Goal: Task Accomplishment & Management: Complete application form

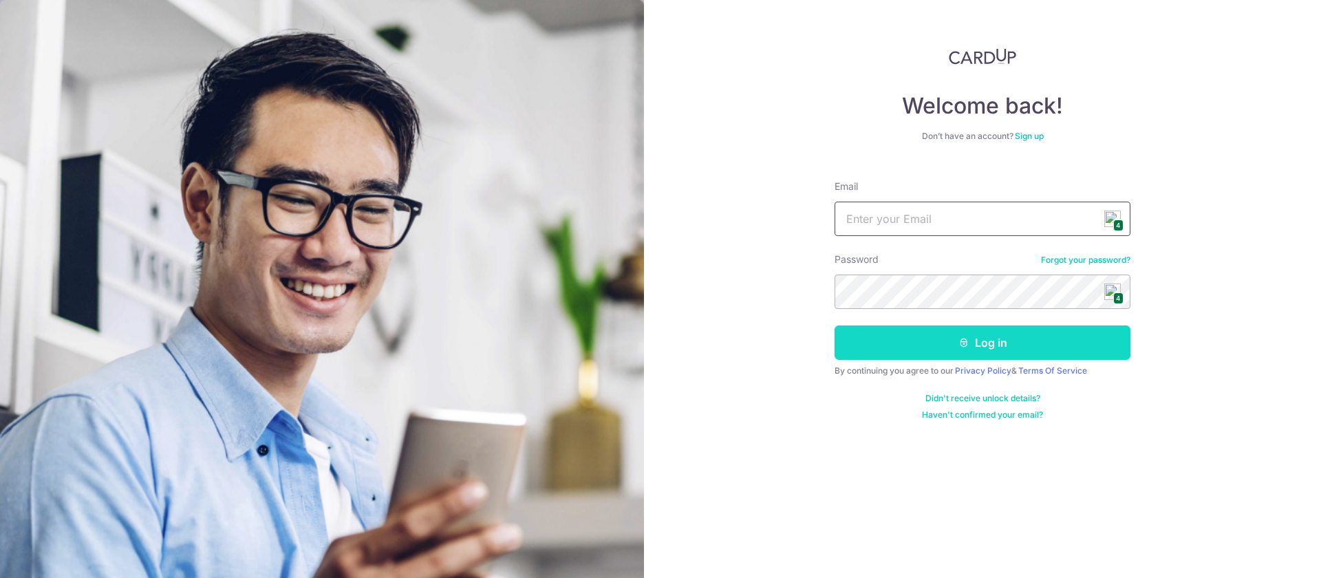
type input "[EMAIL_ADDRESS][DOMAIN_NAME]"
click at [955, 349] on button "Log in" at bounding box center [983, 342] width 296 height 34
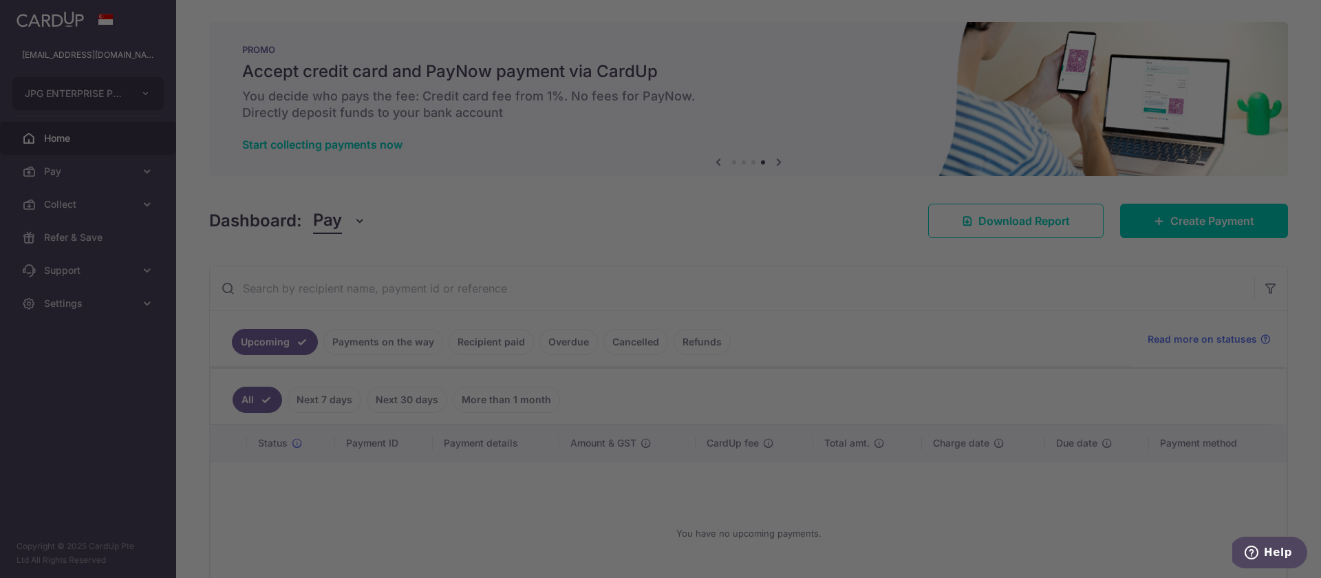
click at [1225, 222] on div at bounding box center [667, 291] width 1334 height 583
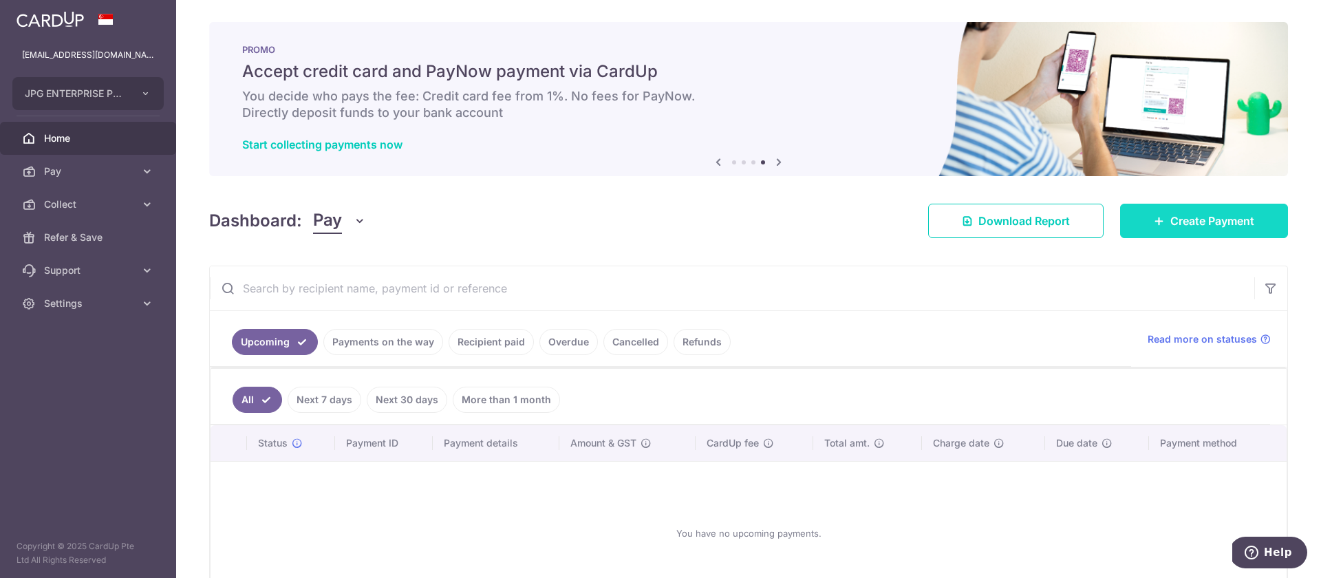
click at [1220, 224] on span "Create Payment" at bounding box center [1212, 221] width 84 height 17
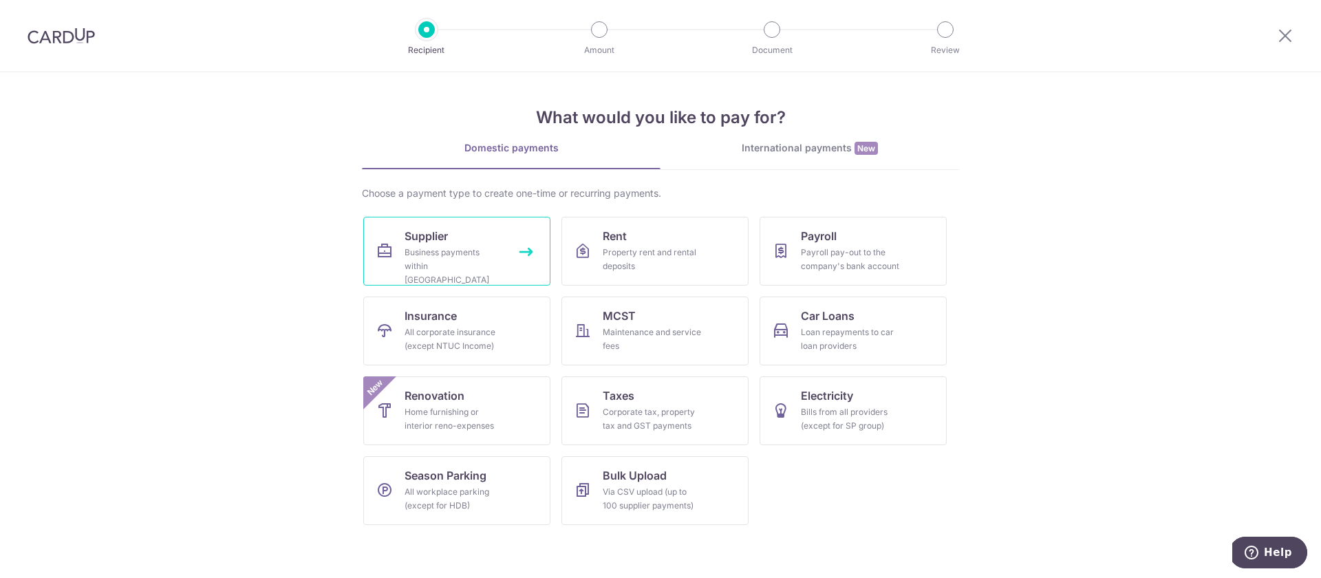
click at [444, 253] on div "Business payments within Singapore" at bounding box center [454, 266] width 99 height 41
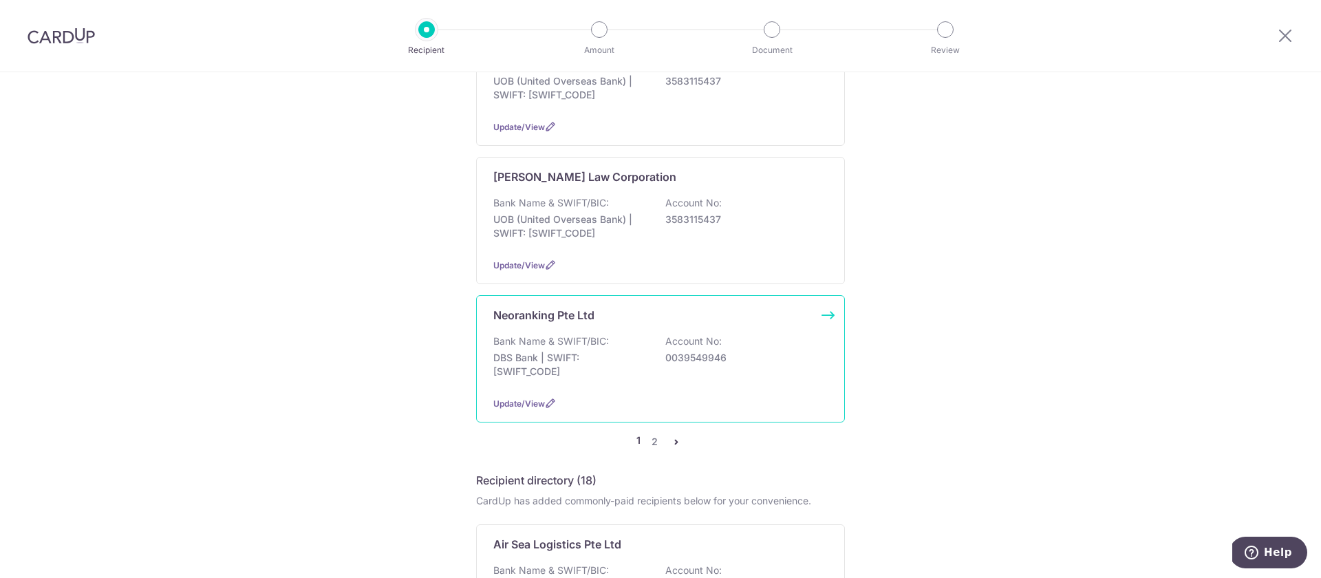
scroll to position [1268, 0]
click at [661, 356] on div "Bank Name & SWIFT/BIC: DBS Bank | SWIFT: DBSSSGSGXXX Account No: 0039549946" at bounding box center [660, 358] width 334 height 51
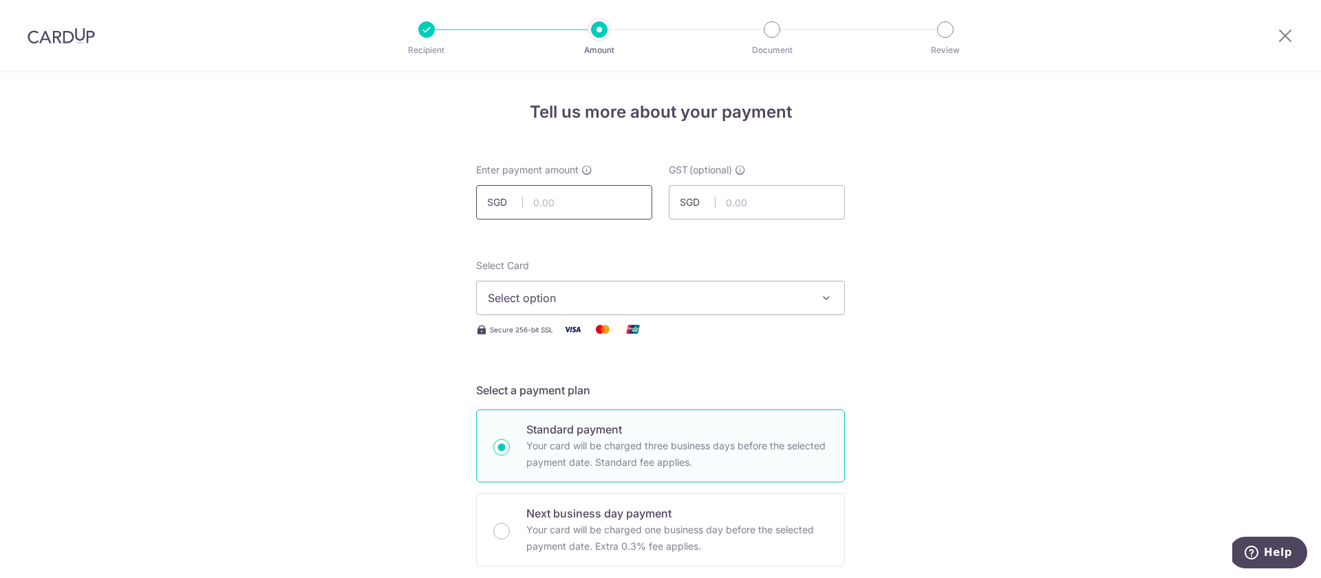
click at [551, 203] on input "text" at bounding box center [564, 202] width 176 height 34
type input "1,526.00"
click at [507, 307] on button "Select option" at bounding box center [660, 298] width 369 height 34
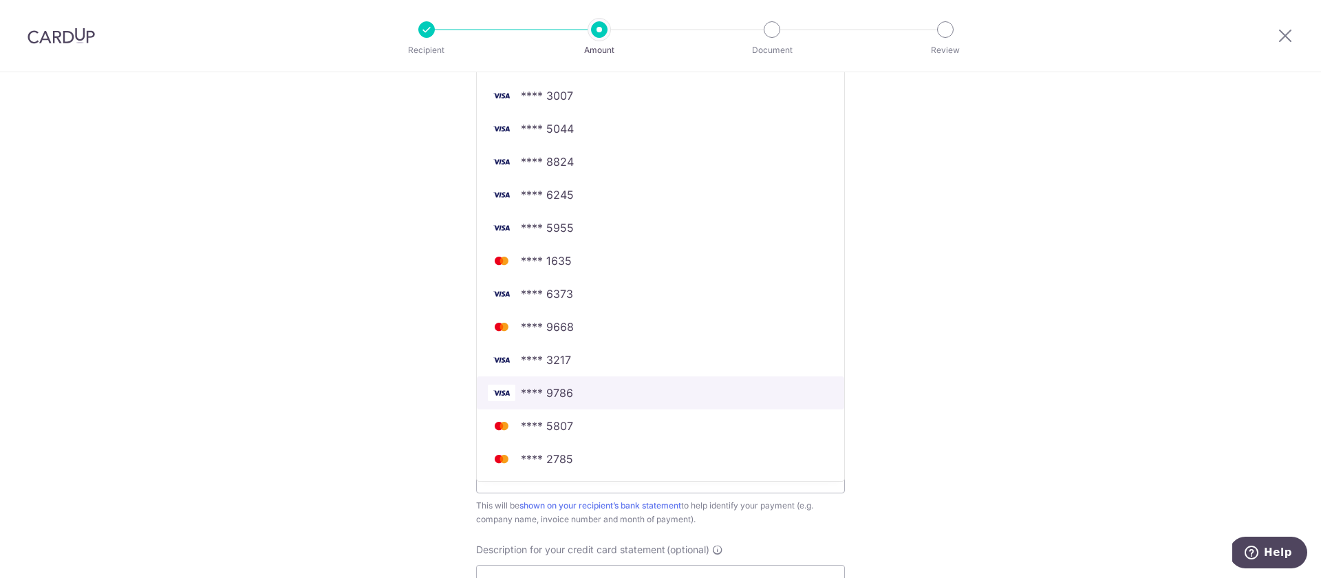
scroll to position [435, 0]
click at [555, 388] on span "**** 9786" at bounding box center [547, 391] width 52 height 17
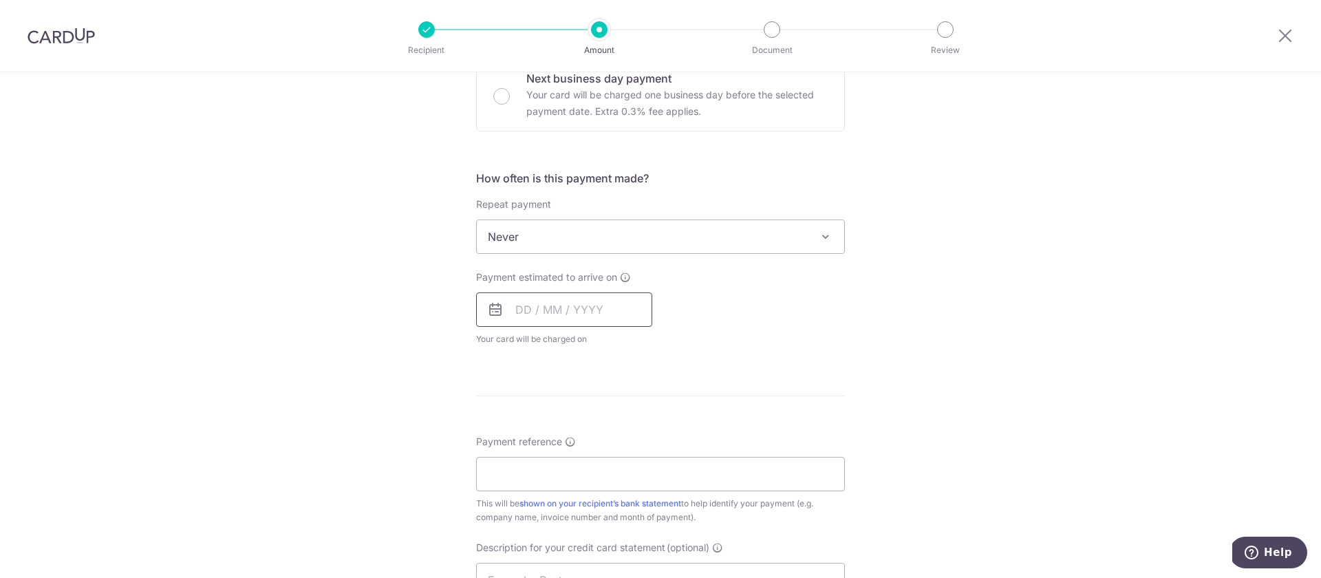
click at [517, 315] on input "text" at bounding box center [564, 309] width 176 height 34
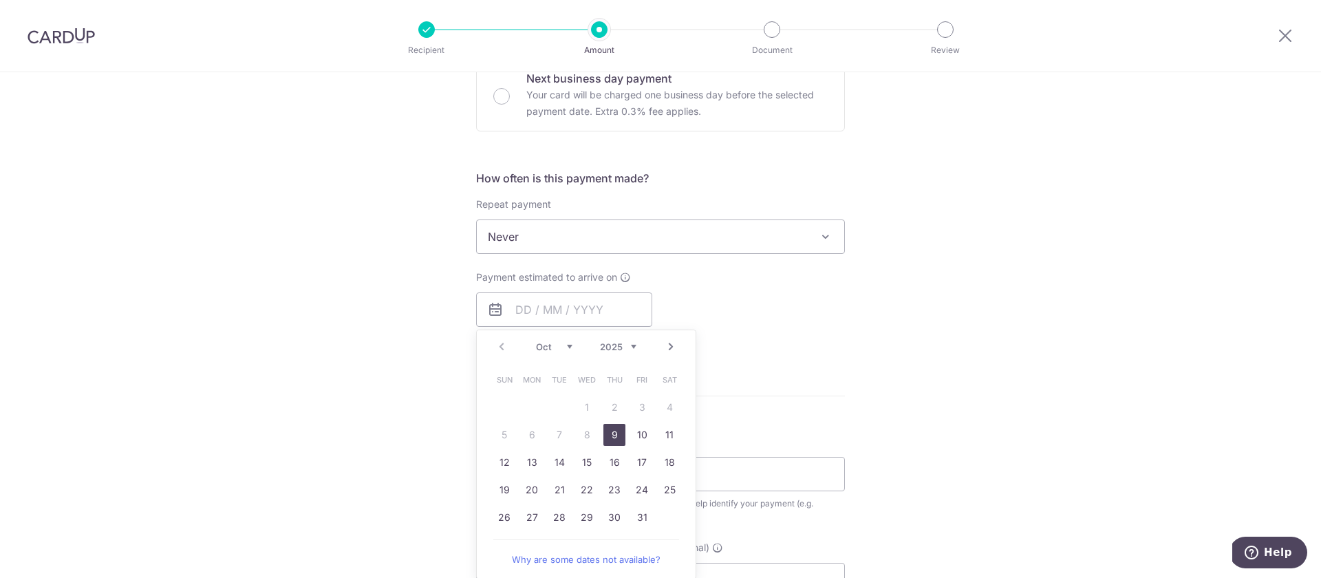
click at [614, 438] on link "9" at bounding box center [614, 435] width 22 height 22
type input "[DATE]"
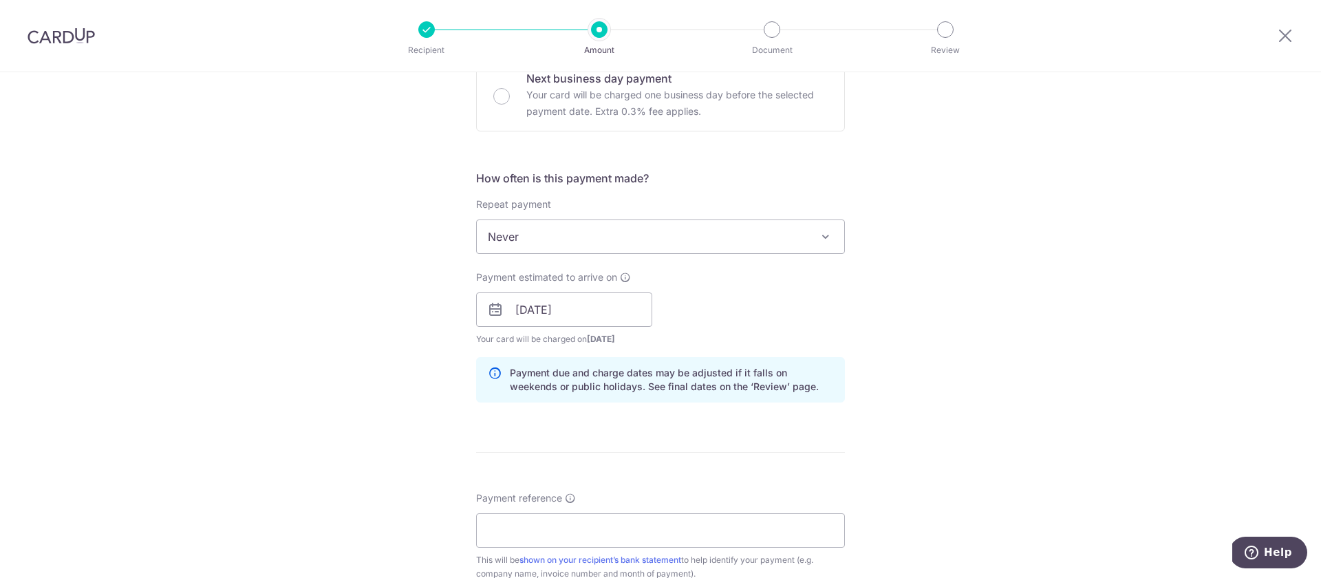
click at [365, 403] on div "Tell us more about your payment Enter payment amount SGD 1,526.00 1526.00 GST (…" at bounding box center [660, 333] width 1321 height 1393
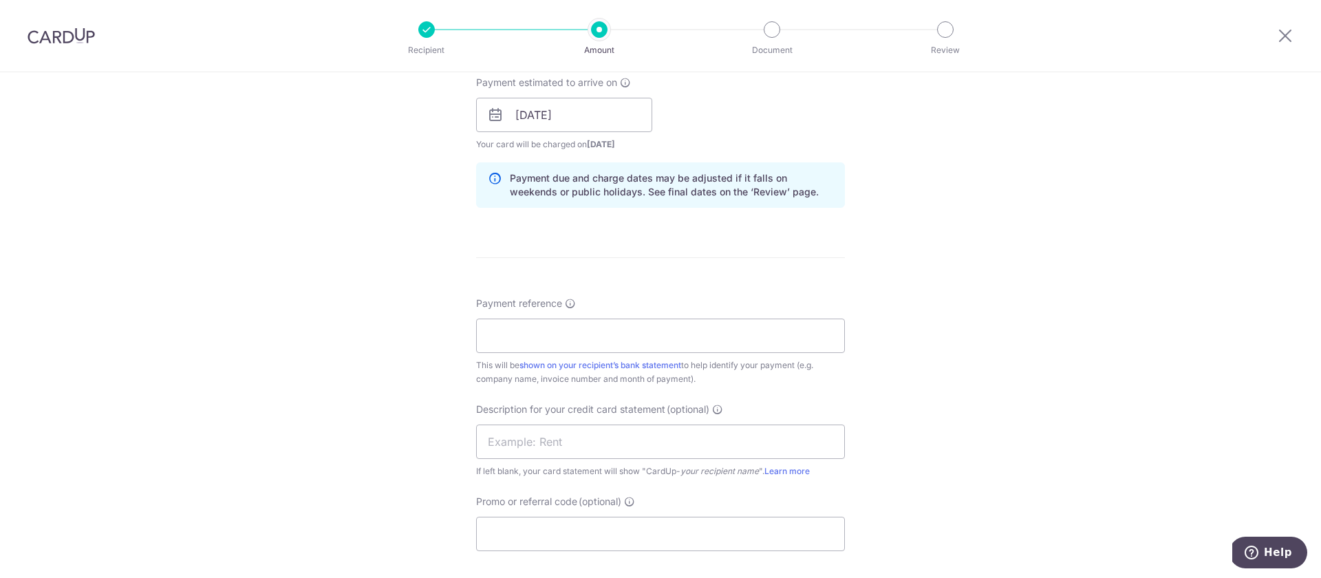
scroll to position [635, 0]
click at [491, 332] on input "Payment reference" at bounding box center [660, 330] width 369 height 34
type input "JPG Enterprise Pte Ltd"
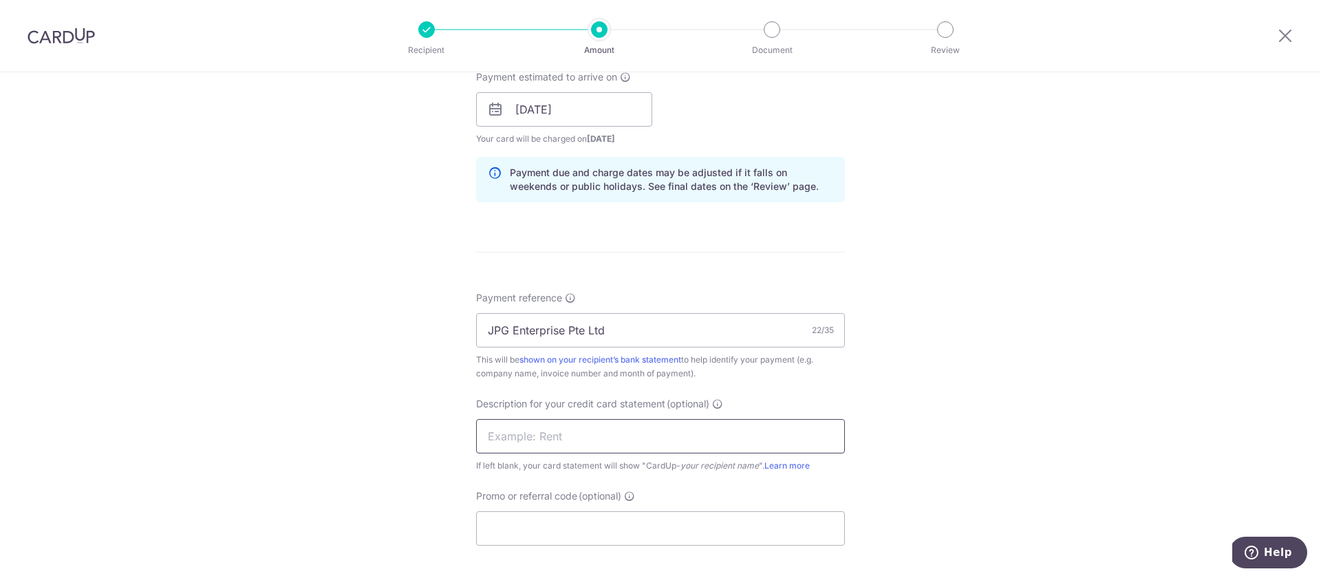
click at [500, 432] on input "text" at bounding box center [660, 436] width 369 height 34
type input "Neo 360"
click at [617, 336] on input "JPG Enterprise Pte Ltd" at bounding box center [660, 330] width 369 height 34
click at [615, 325] on input "JPG Enterprise Pte Ltd" at bounding box center [660, 330] width 369 height 34
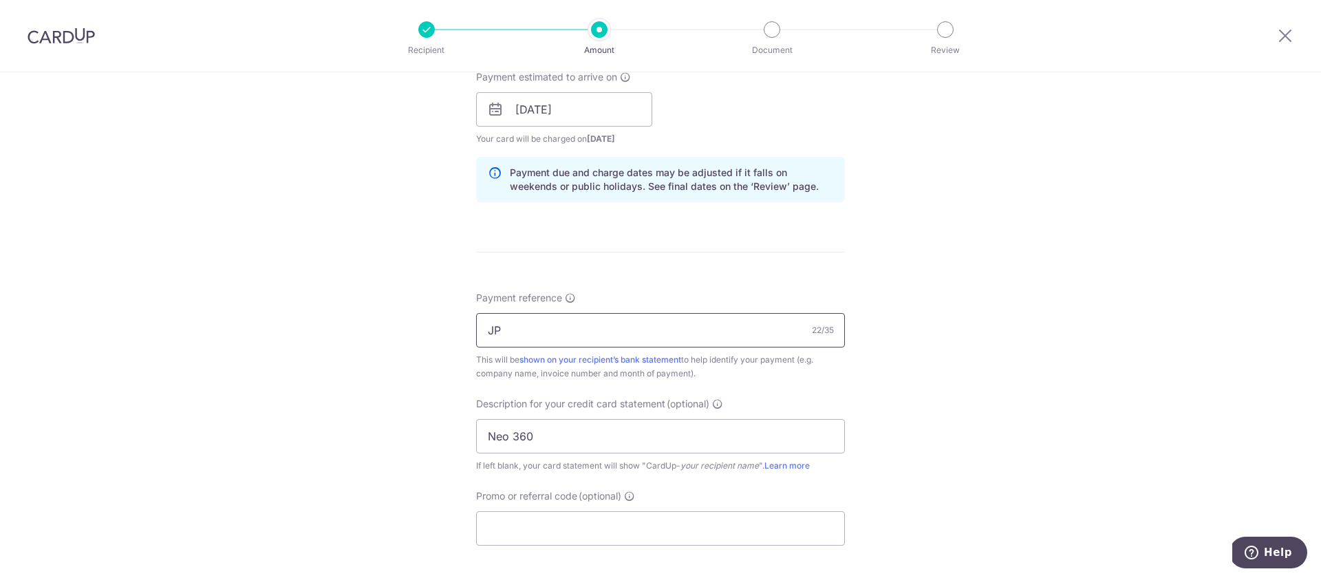
type input "J"
type input "Inv #3959"
click at [326, 341] on div "Tell us more about your payment Enter payment amount SGD 1,526.00 1526.00 GST (…" at bounding box center [660, 133] width 1321 height 1393
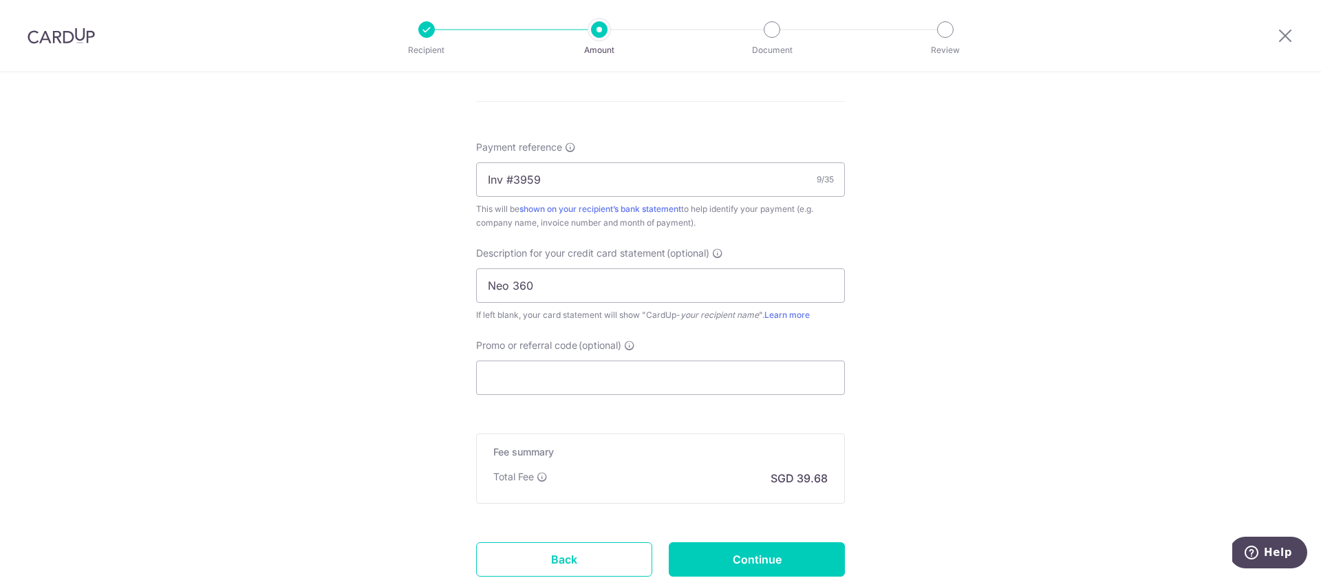
scroll to position [801, 0]
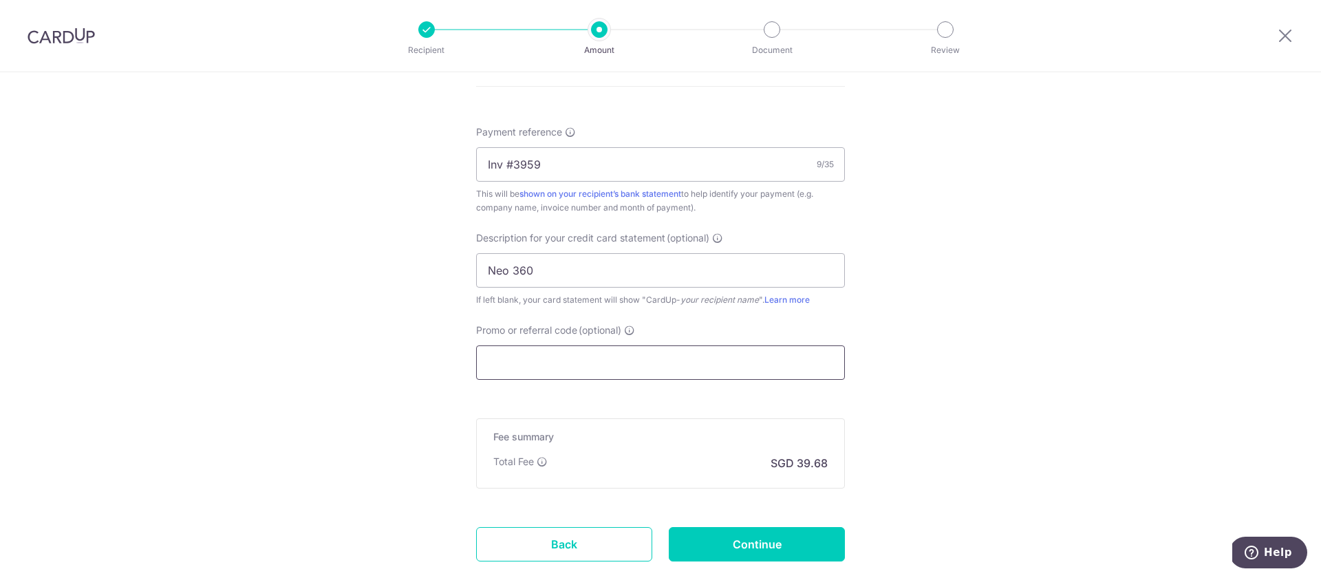
click at [517, 367] on input "Promo or referral code (optional)" at bounding box center [660, 362] width 369 height 34
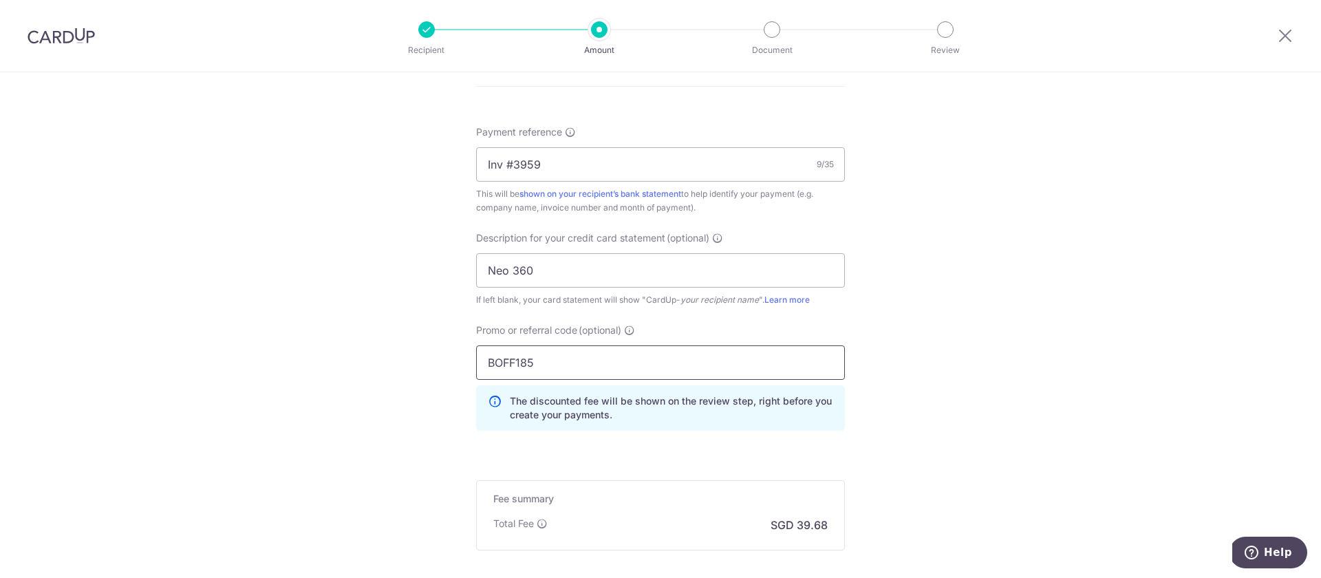
type input "BOFF185"
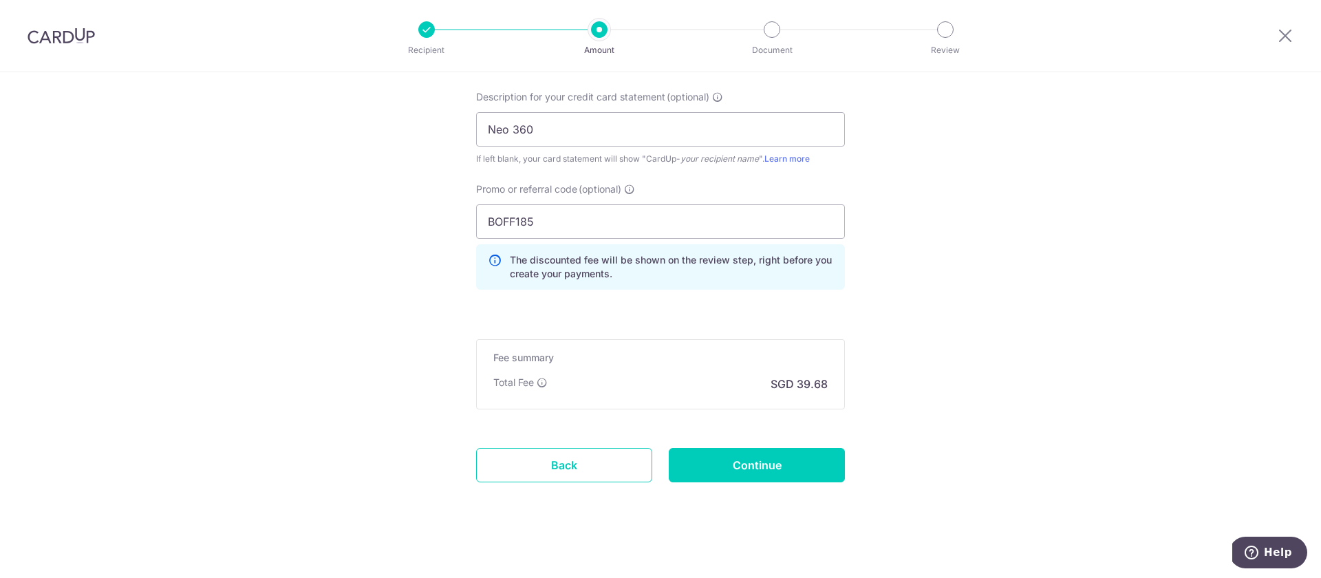
scroll to position [950, 0]
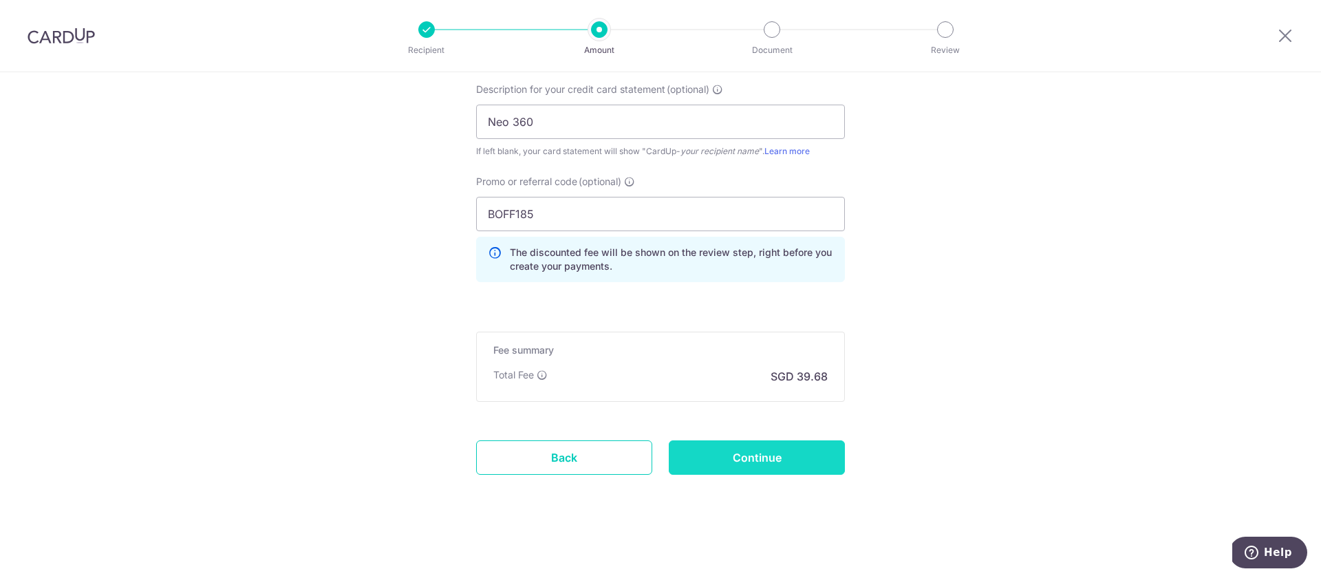
click at [737, 452] on input "Continue" at bounding box center [757, 457] width 176 height 34
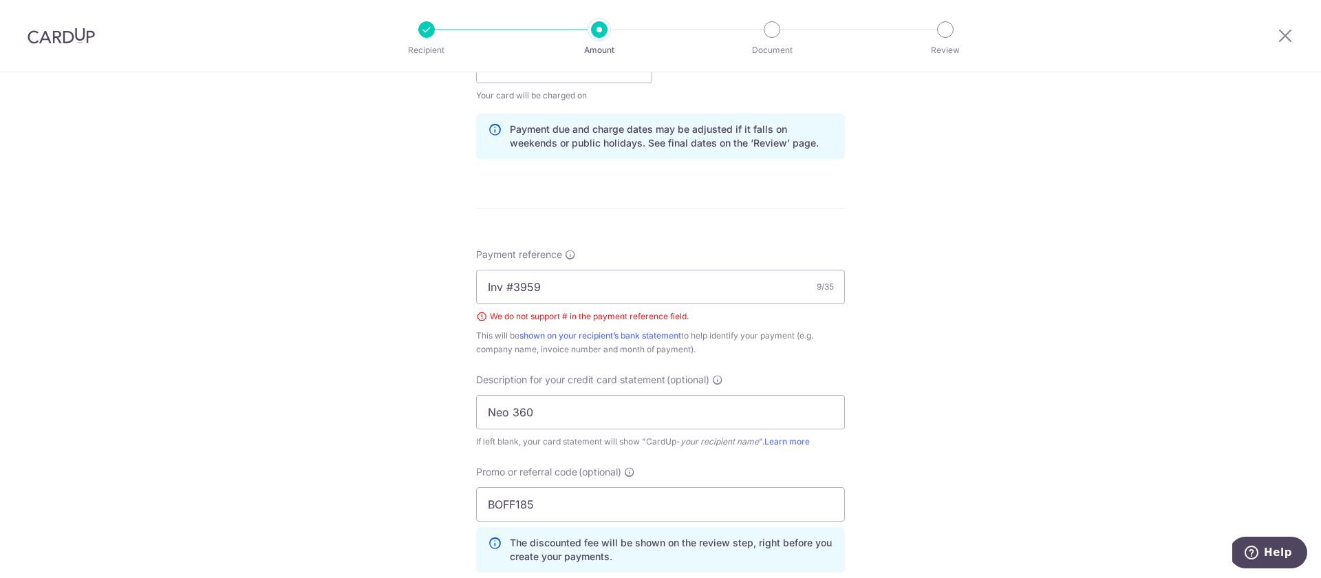
scroll to position [654, 0]
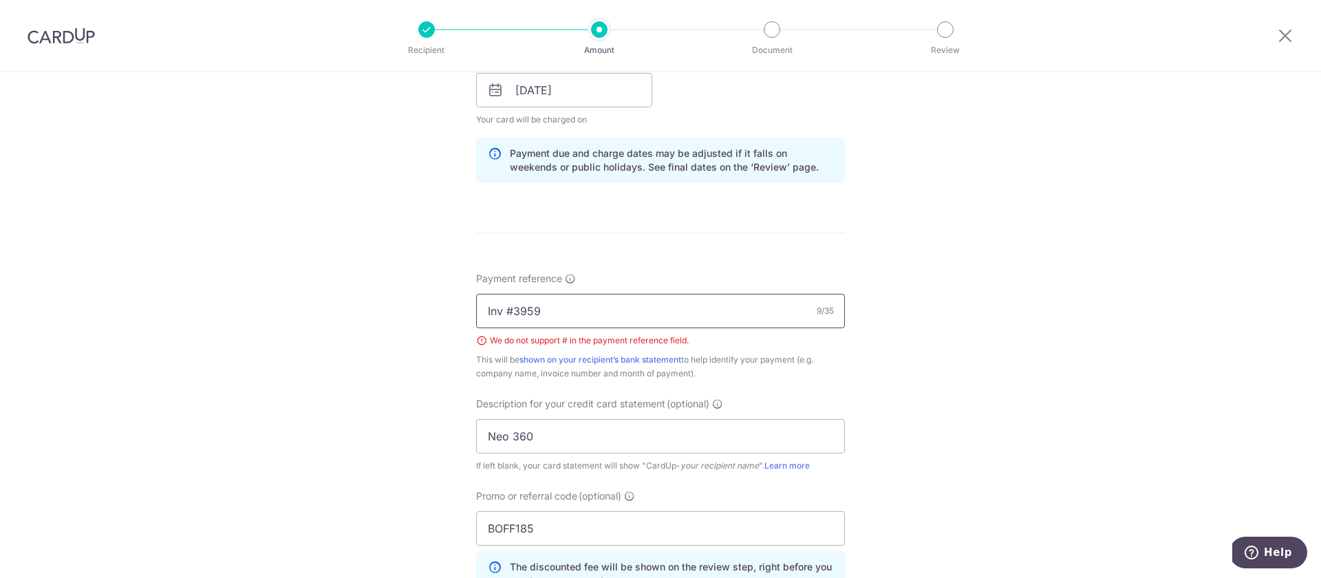
click at [515, 313] on input "Inv #3959" at bounding box center [660, 311] width 369 height 34
type input "Inv 3959"
click at [270, 384] on div "Tell us more about your payment Enter payment amount SGD 1,526.00 1526.00 GST (…" at bounding box center [660, 155] width 1321 height 1475
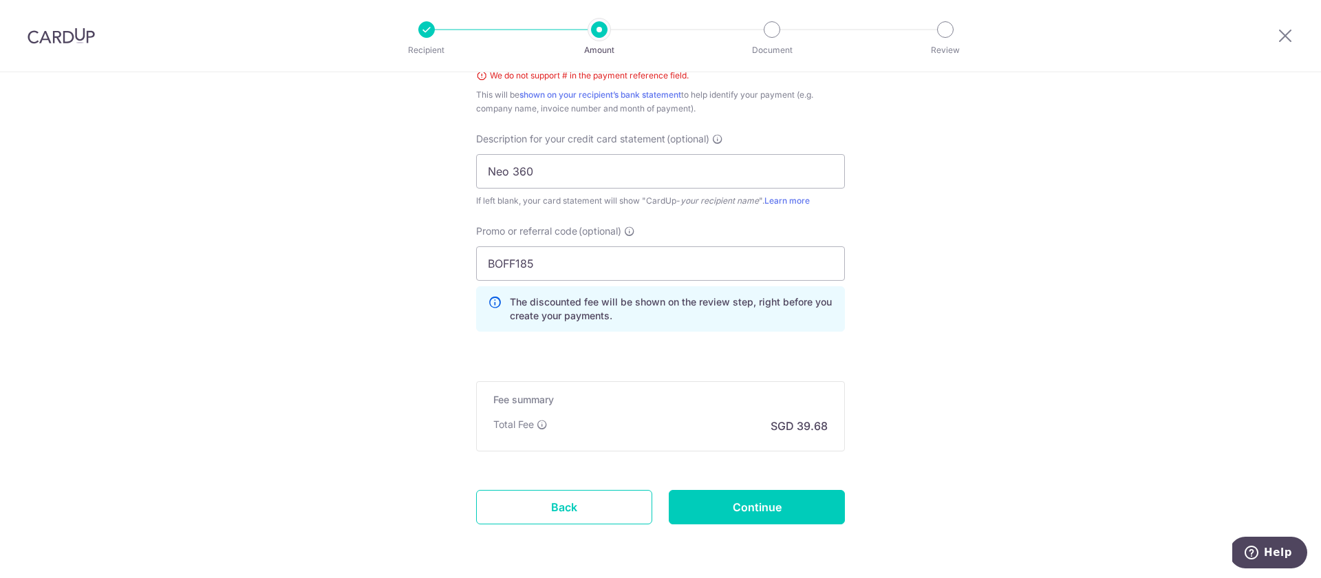
scroll to position [944, 0]
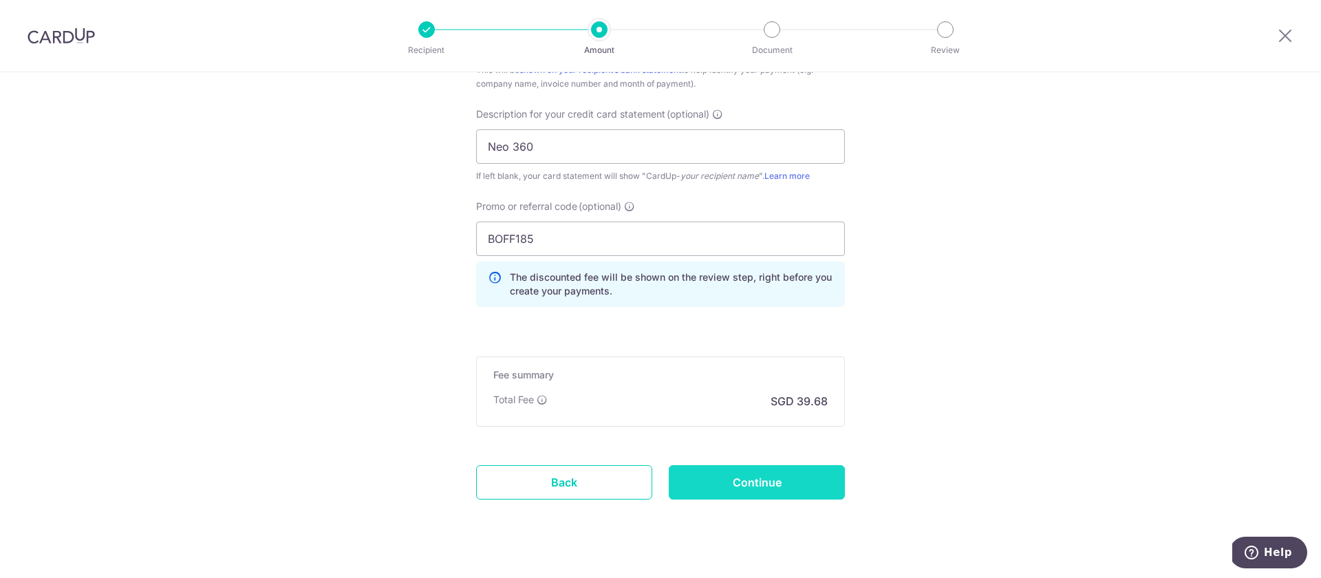
click at [683, 488] on input "Continue" at bounding box center [757, 482] width 176 height 34
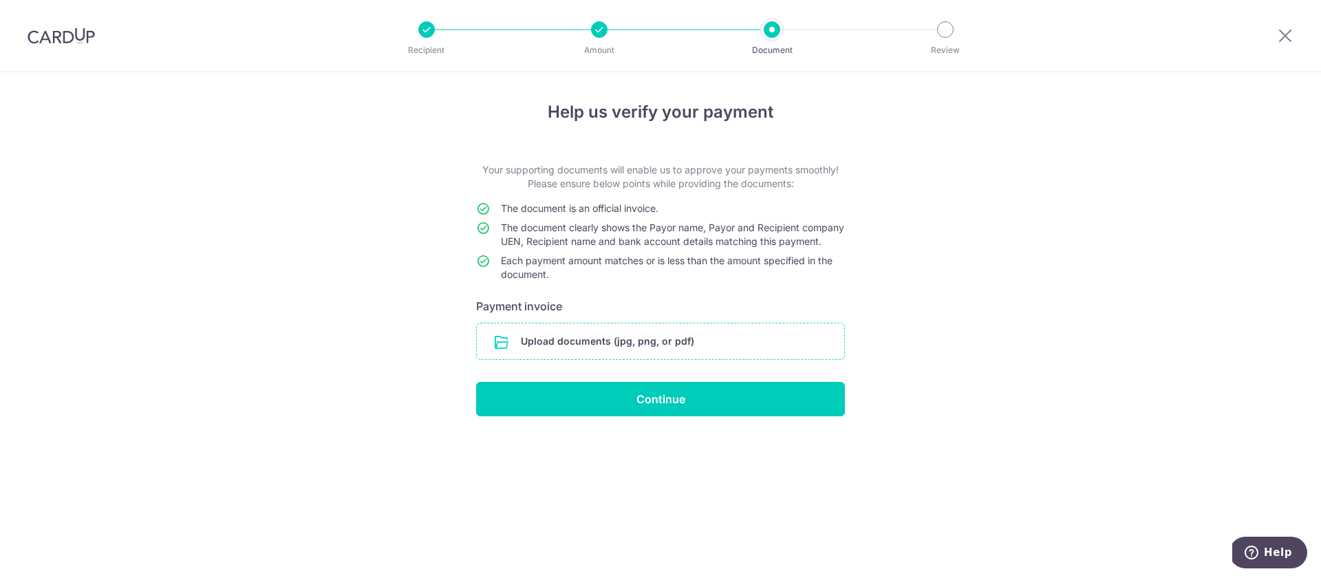
click at [662, 353] on input "file" at bounding box center [660, 341] width 367 height 36
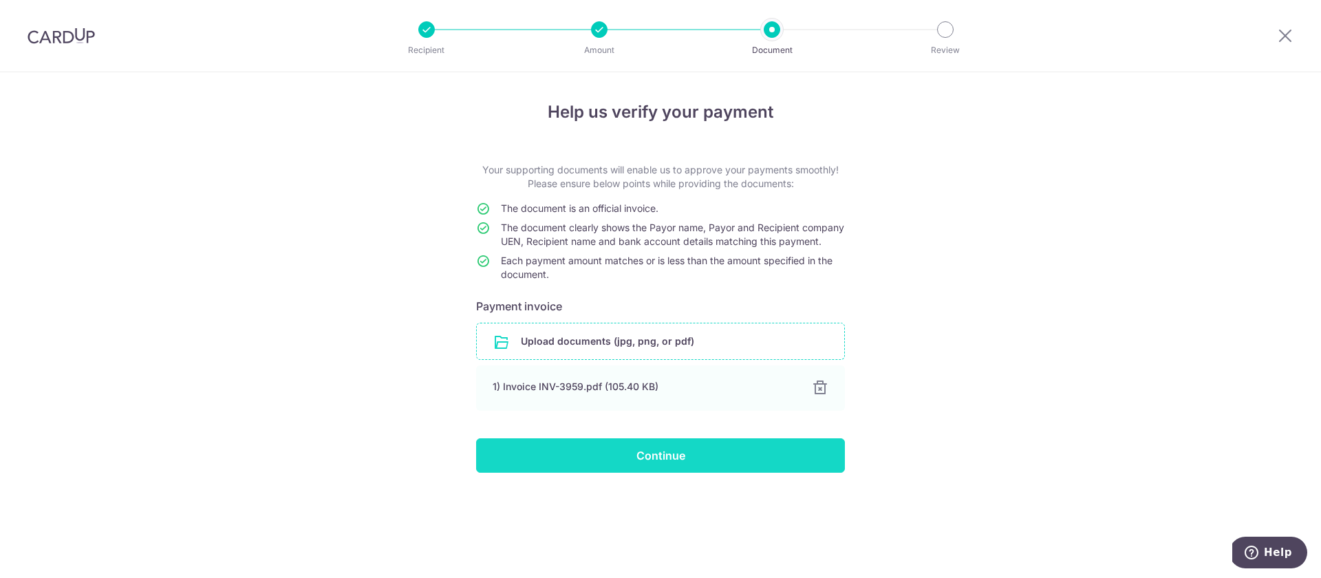
click at [677, 471] on input "Continue" at bounding box center [660, 455] width 369 height 34
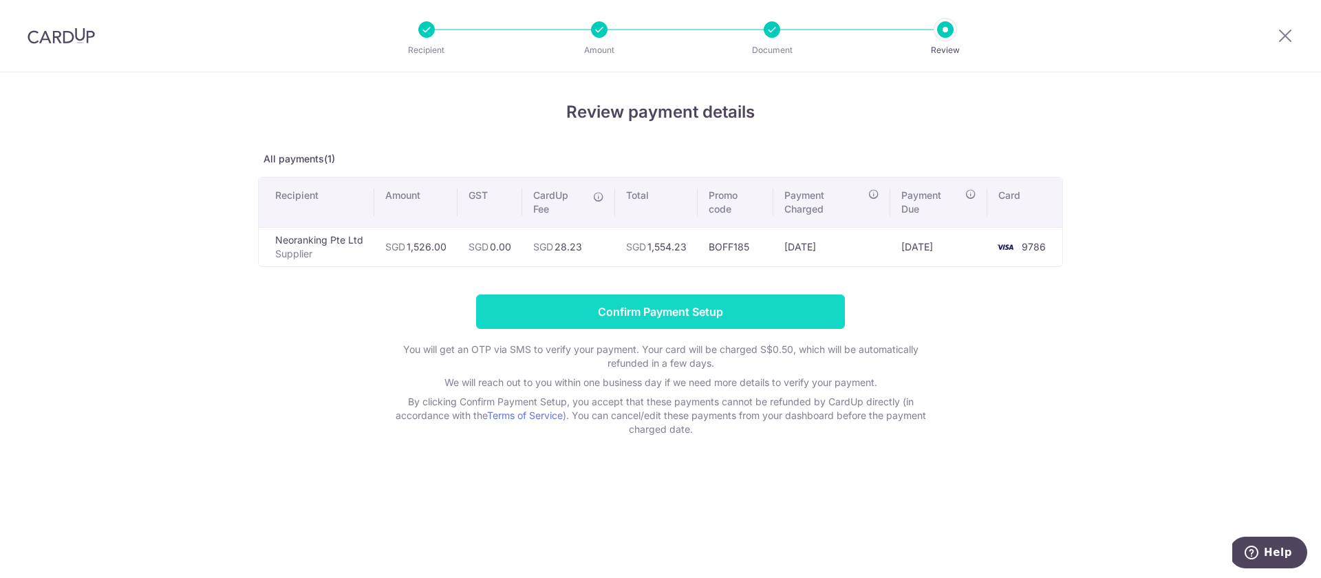
click at [639, 314] on input "Confirm Payment Setup" at bounding box center [660, 311] width 369 height 34
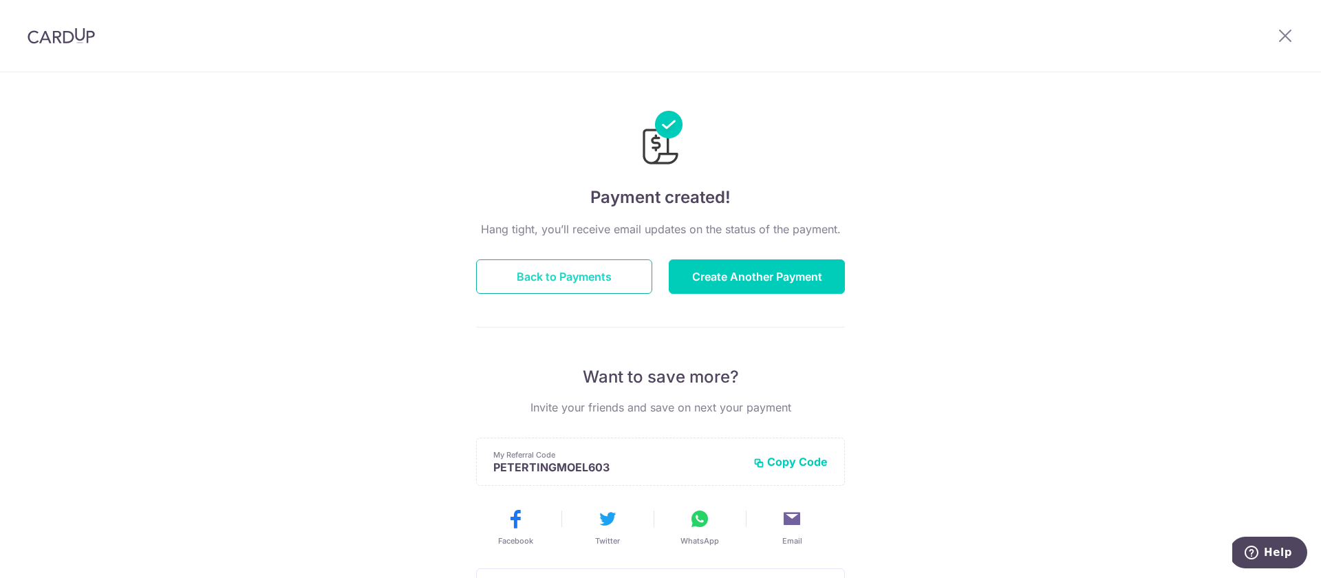
click at [562, 288] on button "Back to Payments" at bounding box center [564, 276] width 176 height 34
